Goal: Task Accomplishment & Management: Use online tool/utility

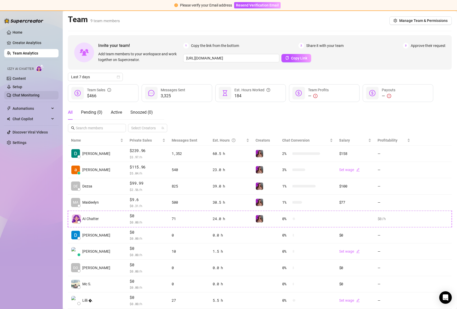
click at [39, 97] on link "Chat Monitoring" at bounding box center [26, 95] width 27 height 4
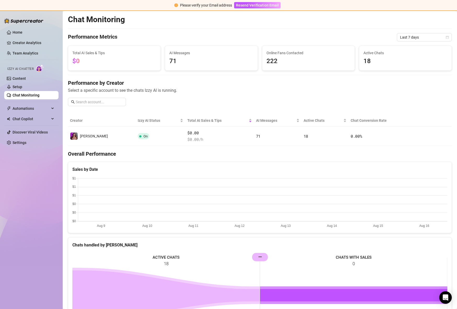
click at [32, 114] on ul "Home Creator Analytics Team Analytics Izzy AI Chatter Content Setup Chat Monito…" at bounding box center [31, 87] width 54 height 123
click at [30, 118] on span "Chat Copilot" at bounding box center [31, 119] width 37 height 8
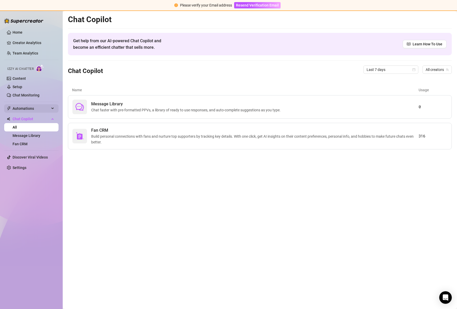
click at [24, 106] on span "Automations" at bounding box center [31, 108] width 37 height 8
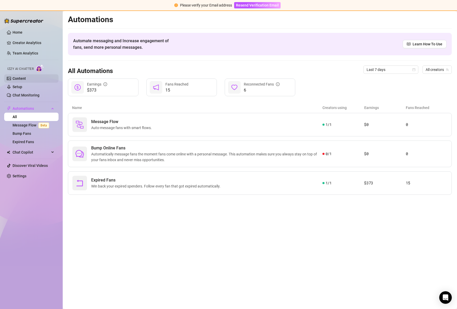
click at [25, 81] on link "Content" at bounding box center [19, 79] width 13 height 4
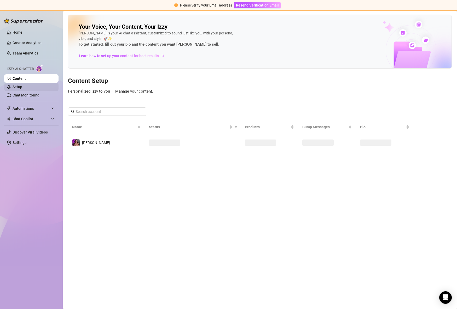
click at [22, 86] on link "Setup" at bounding box center [18, 87] width 10 height 4
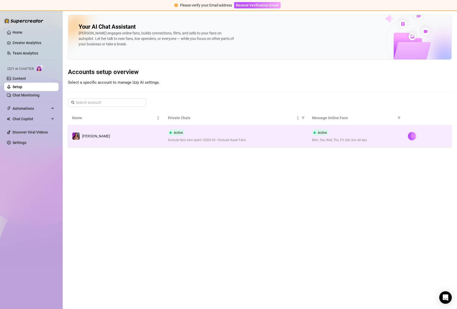
click at [162, 142] on td "[PERSON_NAME]" at bounding box center [116, 136] width 96 height 22
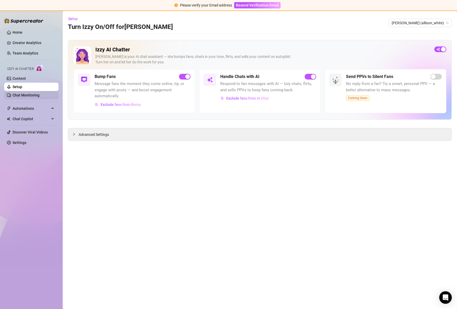
click at [33, 94] on link "Chat Monitoring" at bounding box center [26, 95] width 27 height 4
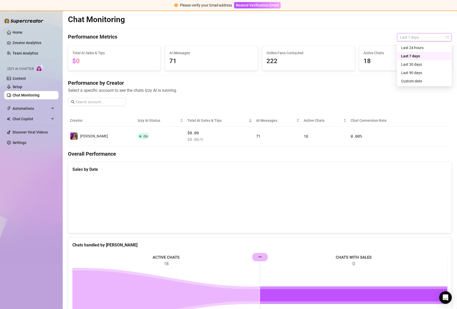
click at [444, 38] on span "Last 7 days" at bounding box center [424, 37] width 49 height 8
click at [436, 47] on div "Last 24 hours" at bounding box center [424, 48] width 46 height 6
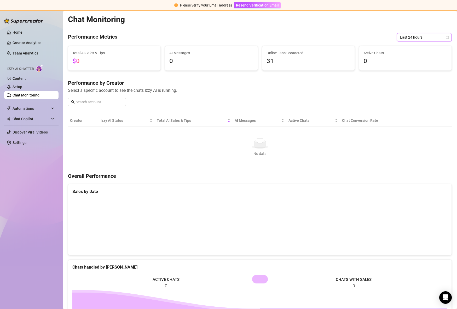
click at [435, 38] on span "Last 24 hours" at bounding box center [424, 37] width 49 height 8
click at [421, 53] on div "Last 7 days" at bounding box center [424, 56] width 53 height 8
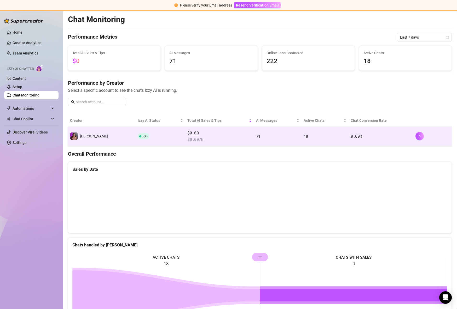
click at [268, 138] on td "71" at bounding box center [278, 136] width 48 height 19
